Goal: Check status: Check status

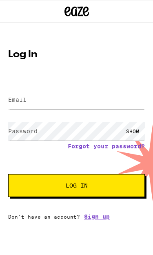
click at [88, 109] on input "Email" at bounding box center [76, 100] width 137 height 18
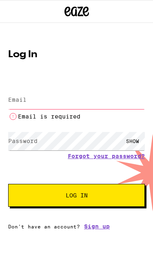
type input "[EMAIL_ADDRESS][DOMAIN_NAME]"
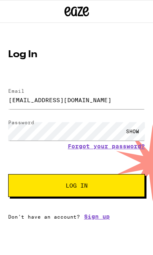
click at [81, 189] on span "Log In" at bounding box center [77, 186] width 22 height 6
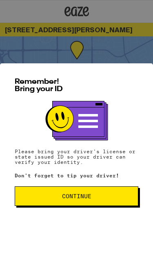
click at [87, 201] on button "Continue" at bounding box center [77, 196] width 124 height 20
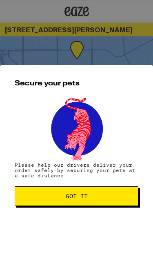
click at [87, 199] on span "Got it" at bounding box center [77, 196] width 22 height 6
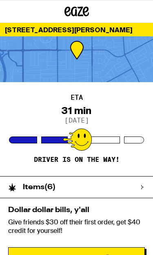
click at [128, 61] on div at bounding box center [76, 59] width 153 height 46
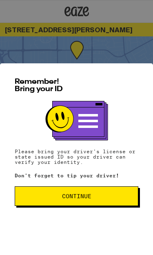
click at [111, 193] on button "Continue" at bounding box center [77, 196] width 124 height 20
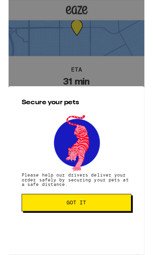
scroll to position [15, 0]
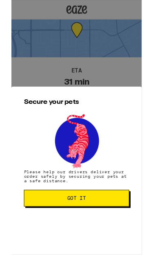
click at [98, 230] on button "Got it" at bounding box center [77, 233] width 124 height 20
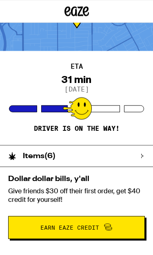
scroll to position [0, 0]
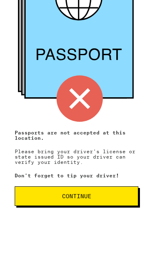
click at [115, 193] on button "Continue" at bounding box center [77, 196] width 124 height 20
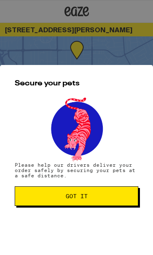
click at [107, 188] on button "Got it" at bounding box center [77, 196] width 124 height 20
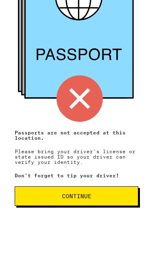
click at [94, 199] on span "Continue" at bounding box center [77, 196] width 110 height 6
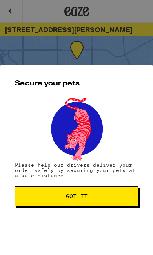
click at [98, 199] on span "Got it" at bounding box center [77, 196] width 110 height 6
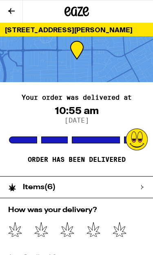
click at [122, 224] on icon at bounding box center [120, 229] width 14 height 15
